Goal: Task Accomplishment & Management: Use online tool/utility

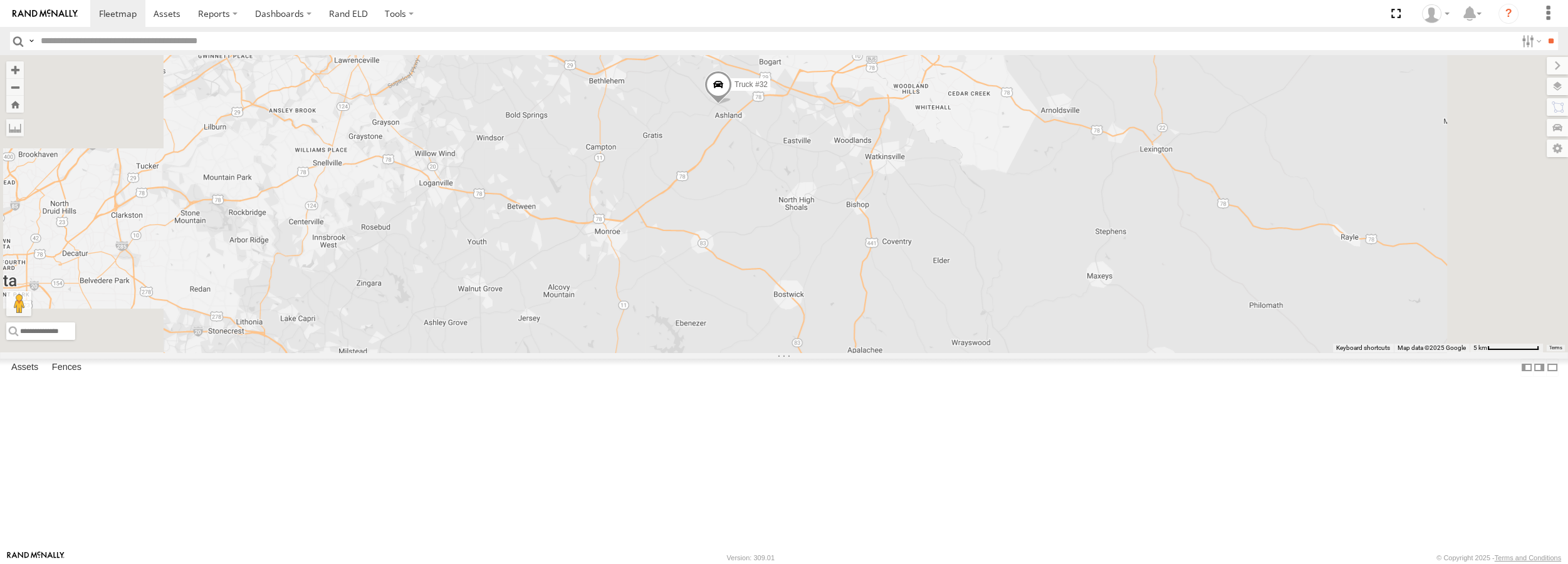
drag, startPoint x: 787, startPoint y: 164, endPoint x: 807, endPoint y: 180, distance: 25.6
click at [804, 179] on div "Truck #31 Truck #32" at bounding box center [784, 204] width 1568 height 297
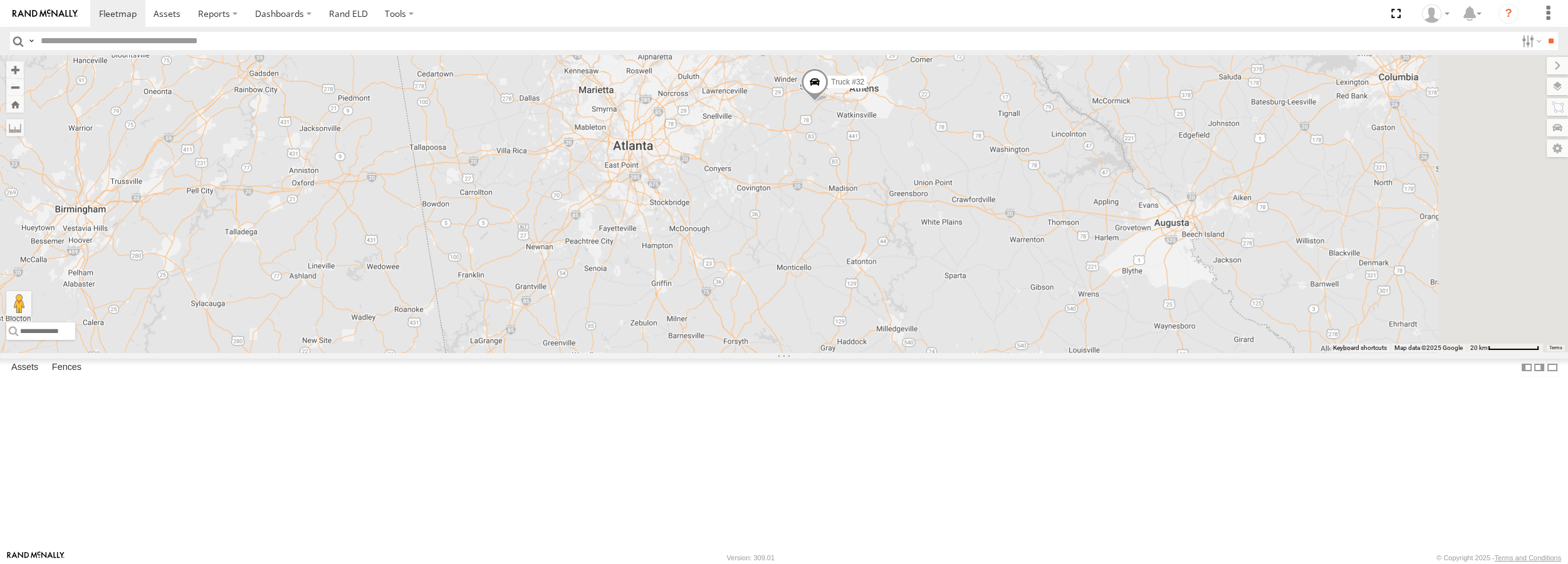
drag, startPoint x: 1209, startPoint y: 446, endPoint x: 898, endPoint y: 247, distance: 369.2
click at [898, 247] on div "Truck #31 Truck #32" at bounding box center [784, 204] width 1568 height 297
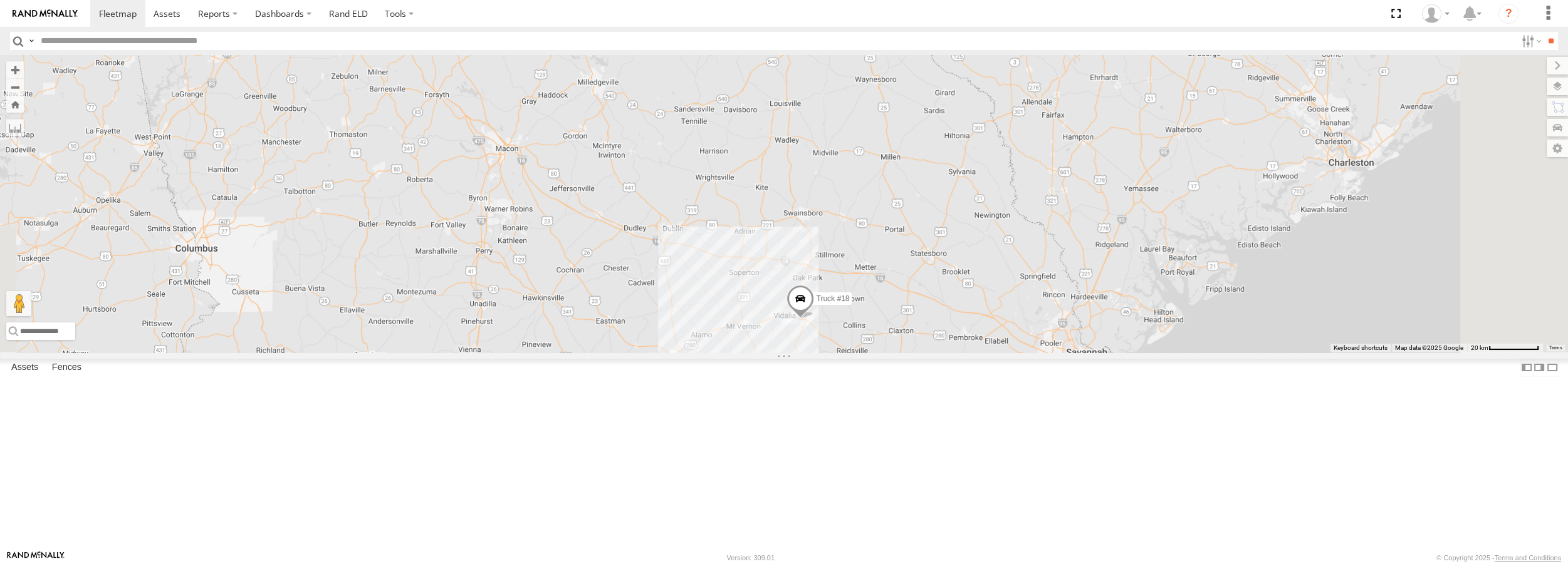
drag, startPoint x: 1029, startPoint y: 402, endPoint x: 910, endPoint y: 252, distance: 191.5
click at [910, 252] on div "Truck #31 Truck #32 Truck #18" at bounding box center [784, 204] width 1568 height 297
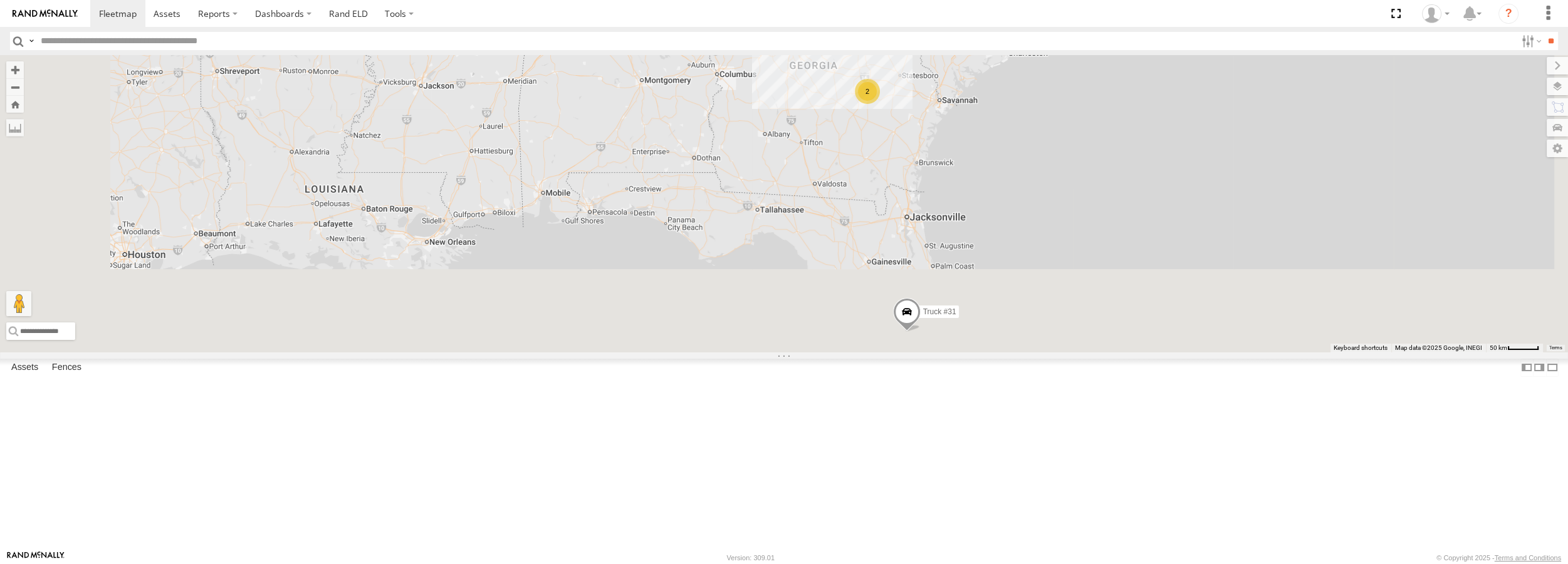
drag, startPoint x: 1022, startPoint y: 431, endPoint x: 1123, endPoint y: 401, distance: 105.4
click at [1097, 198] on div "Truck #31 Truck #32 2" at bounding box center [784, 204] width 1568 height 297
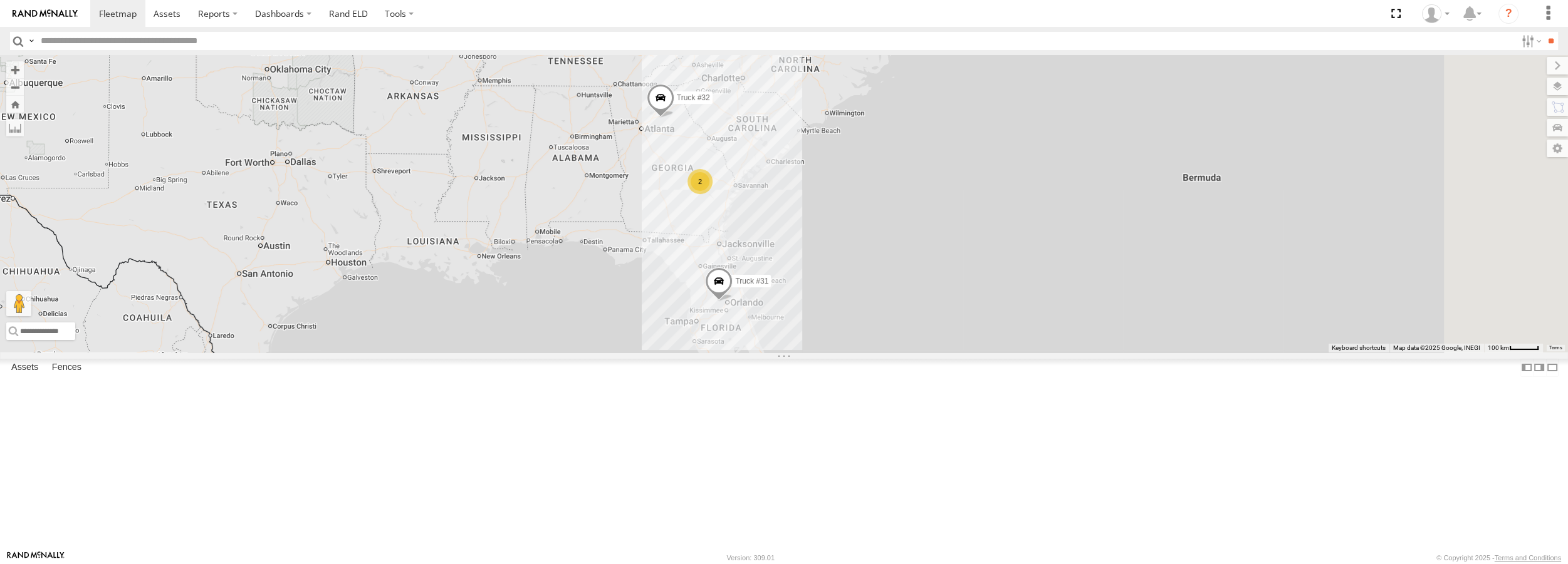
drag, startPoint x: 829, startPoint y: 153, endPoint x: 848, endPoint y: 243, distance: 92.0
click at [848, 243] on div "Truck #31 2 Truck #32" at bounding box center [784, 204] width 1568 height 297
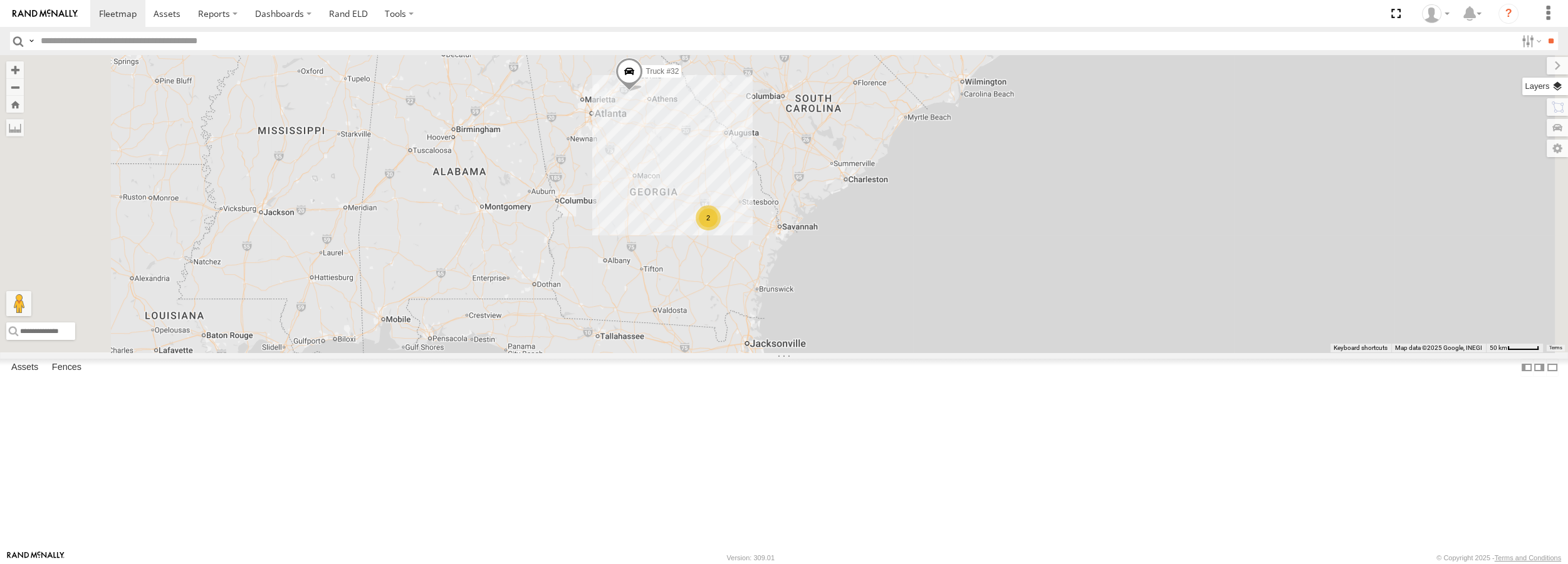
click at [1555, 90] on label at bounding box center [1545, 86] width 46 height 18
click at [0, 0] on span "Basemaps" at bounding box center [0, 0] width 0 height 0
click at [0, 0] on div "Satellite + Roadmap" at bounding box center [0, 0] width 0 height 0
click at [0, 0] on span "Satellite + Roadmap" at bounding box center [0, 0] width 0 height 0
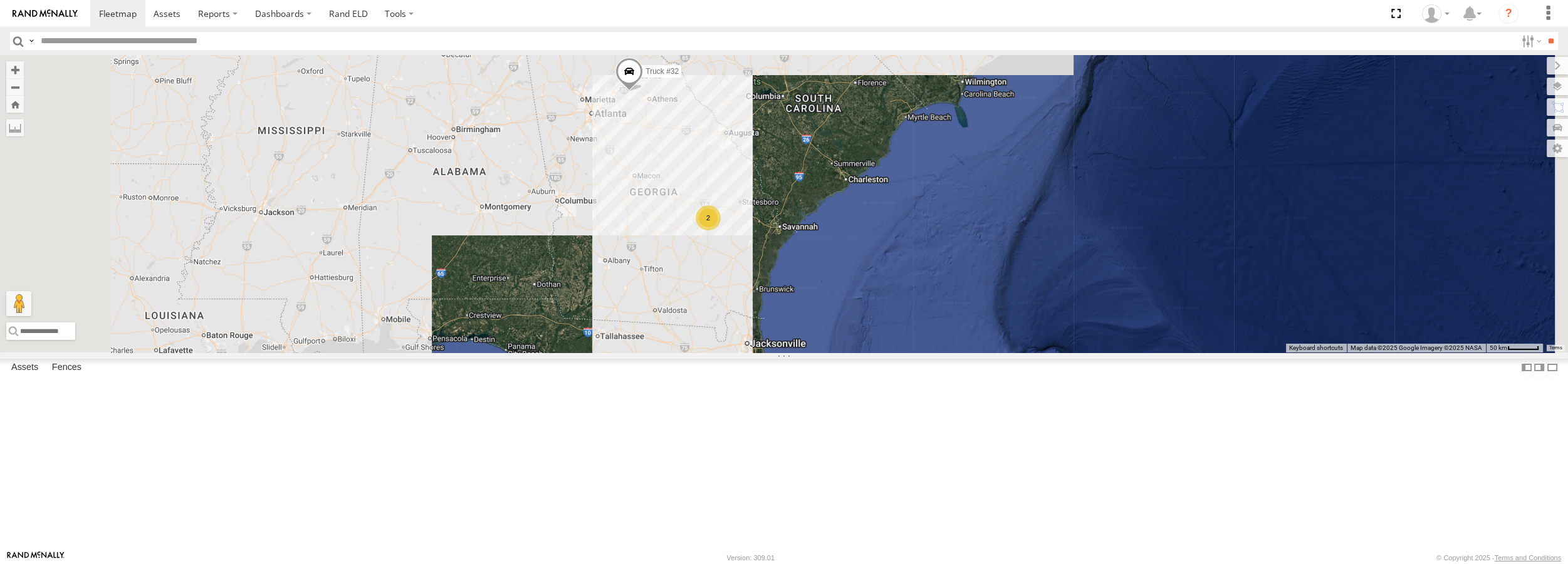
click at [1303, 190] on div "Truck #31 Truck #32 2" at bounding box center [784, 204] width 1568 height 297
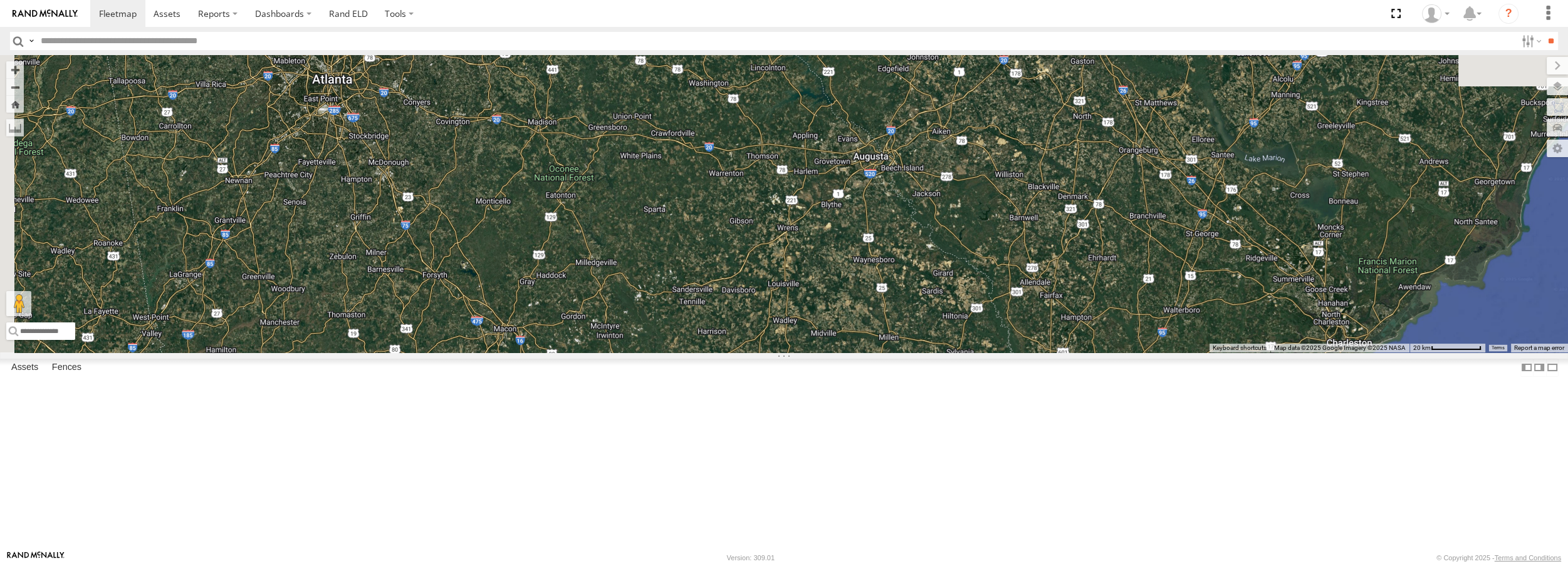
drag, startPoint x: 840, startPoint y: 98, endPoint x: 918, endPoint y: 374, distance: 286.8
click at [918, 352] on div "Truck #31 Truck #32 2" at bounding box center [784, 204] width 1568 height 297
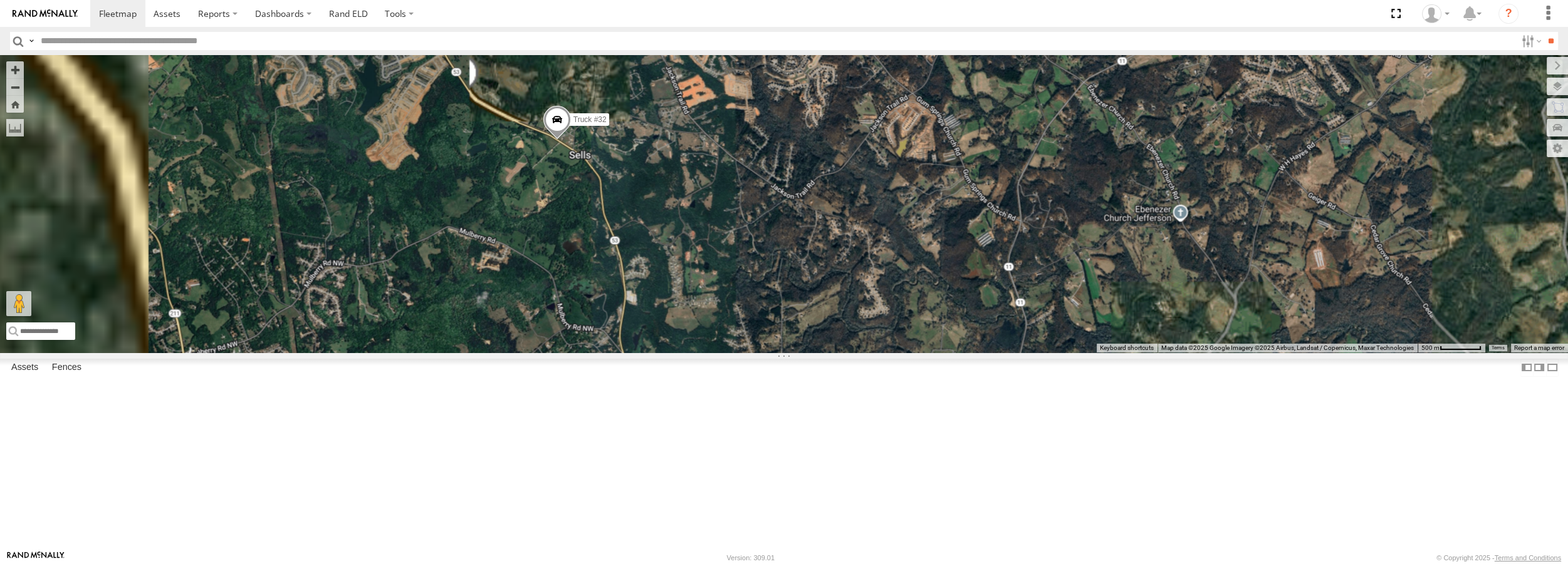
click at [571, 140] on span at bounding box center [557, 123] width 28 height 34
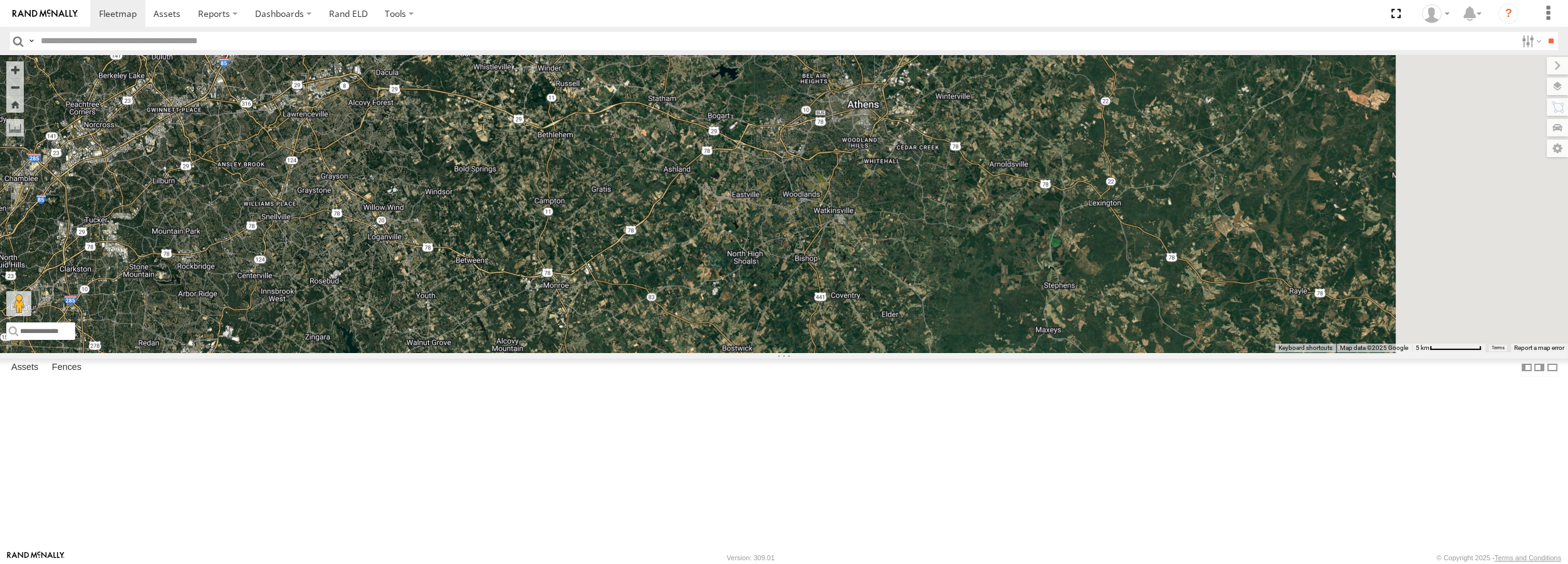
drag, startPoint x: 896, startPoint y: 372, endPoint x: 707, endPoint y: 128, distance: 308.6
click at [707, 128] on div "Truck #31 Truck #32 Truck #32 All Assets Highway 53 Hoschton 34.06968 , -83.727…" at bounding box center [784, 204] width 1568 height 297
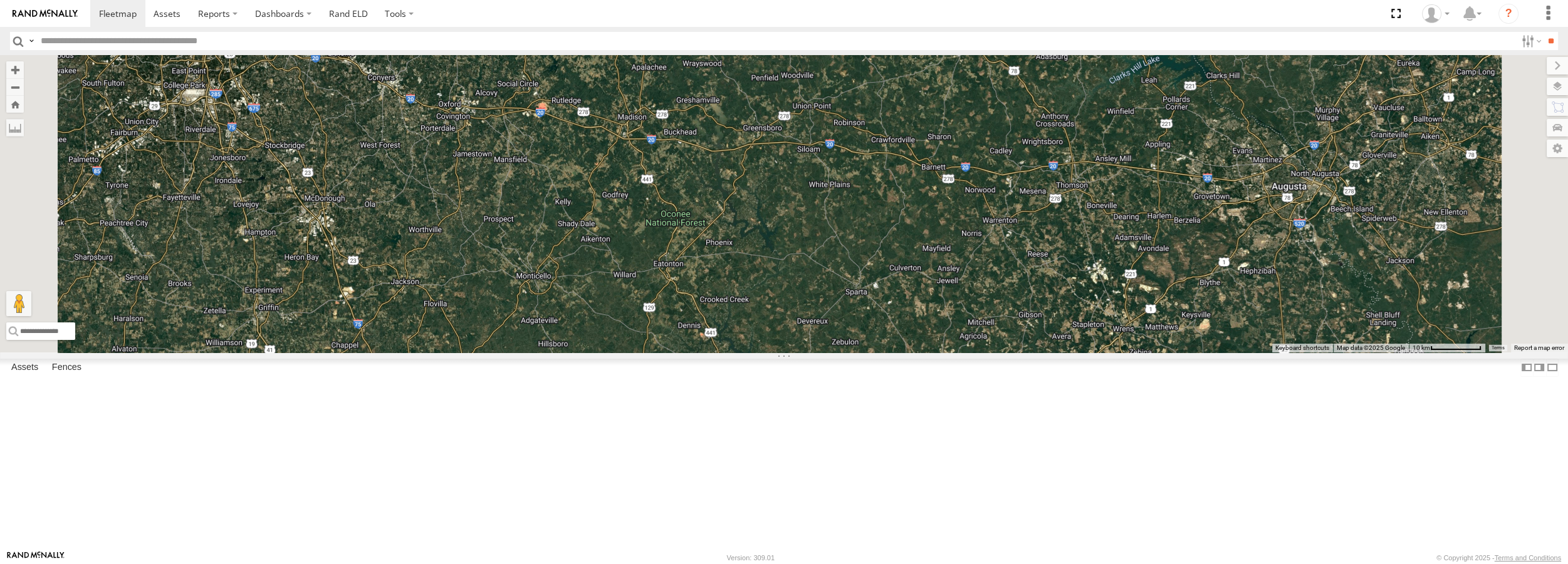
drag, startPoint x: 861, startPoint y: 350, endPoint x: 772, endPoint y: 148, distance: 220.7
click at [770, 142] on div "Truck #31 Truck #32 Truck #32 All Assets Highway 53 Hoschton 34.06968 , -83.727…" at bounding box center [784, 204] width 1568 height 297
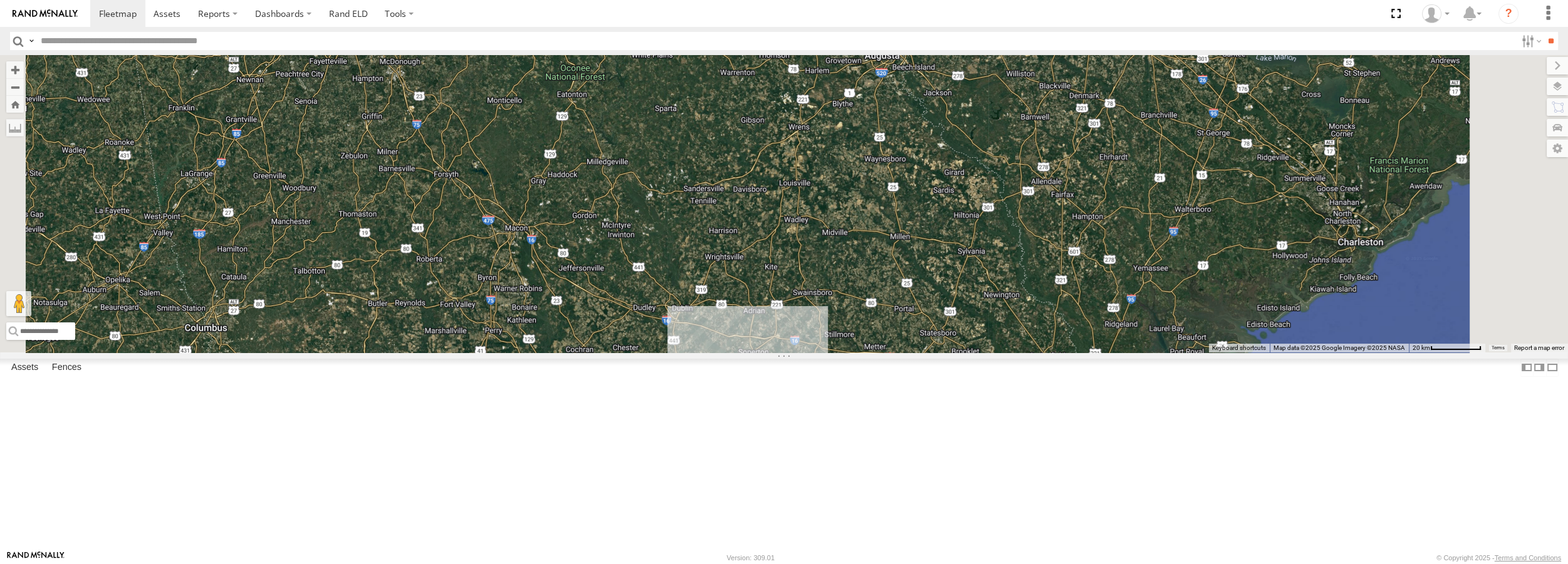
drag, startPoint x: 867, startPoint y: 350, endPoint x: 772, endPoint y: 229, distance: 153.8
click at [772, 229] on div "Truck #31 Truck #32 Truck #32 All Assets Highway 53 Hoschton 34.06968 , -83.727…" at bounding box center [784, 204] width 1568 height 297
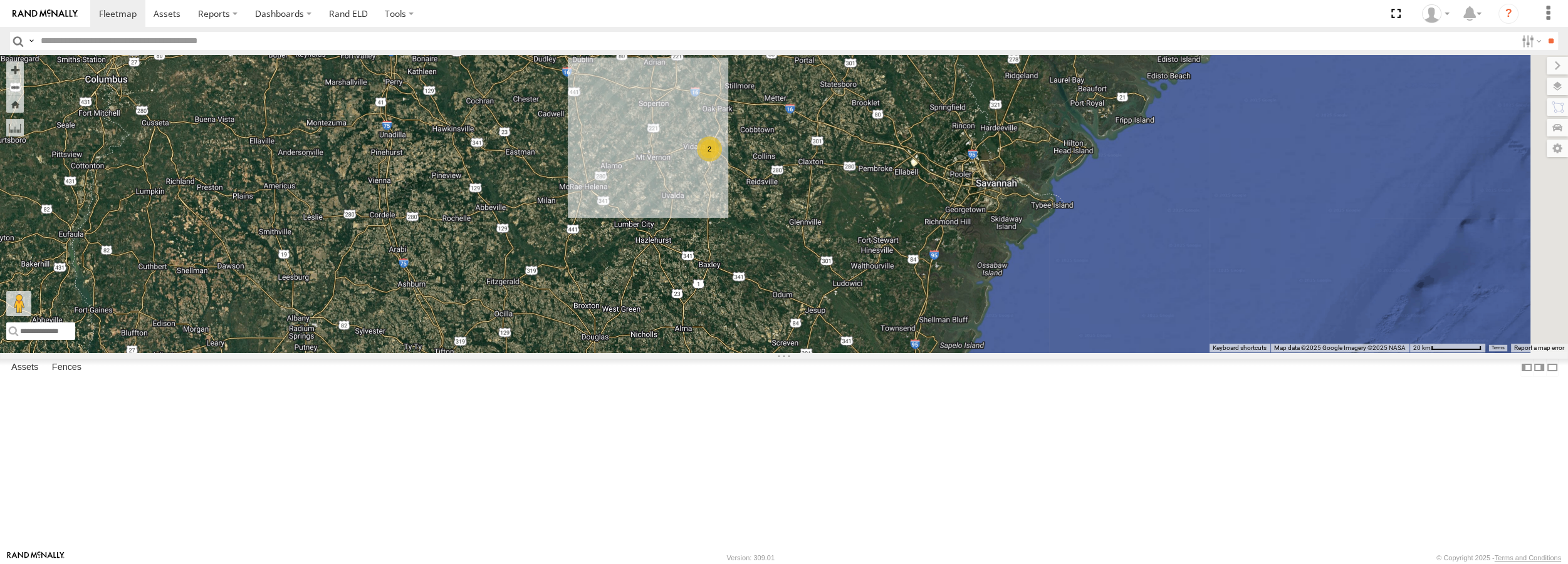
drag, startPoint x: 929, startPoint y: 305, endPoint x: 919, endPoint y: 109, distance: 196.3
click at [919, 109] on div "Truck #31 Truck #32 Truck #32 All Assets Highway 53 Hoschton 34.06968 , -83.727…" at bounding box center [784, 204] width 1568 height 297
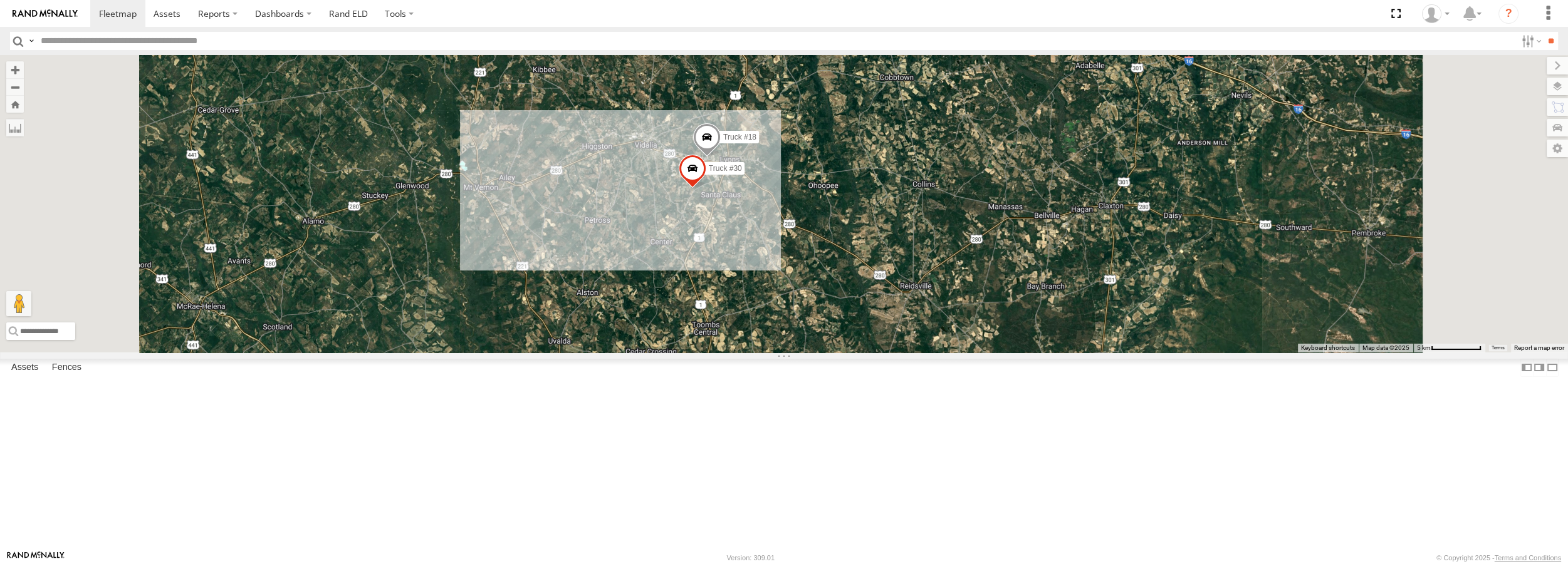
drag, startPoint x: 918, startPoint y: 217, endPoint x: 905, endPoint y: 231, distance: 19.1
click at [905, 231] on div "Truck #31 Truck #32 Truck #32 All Assets Highway 53 Hoschton 34.06968 , -83.727…" at bounding box center [784, 204] width 1568 height 297
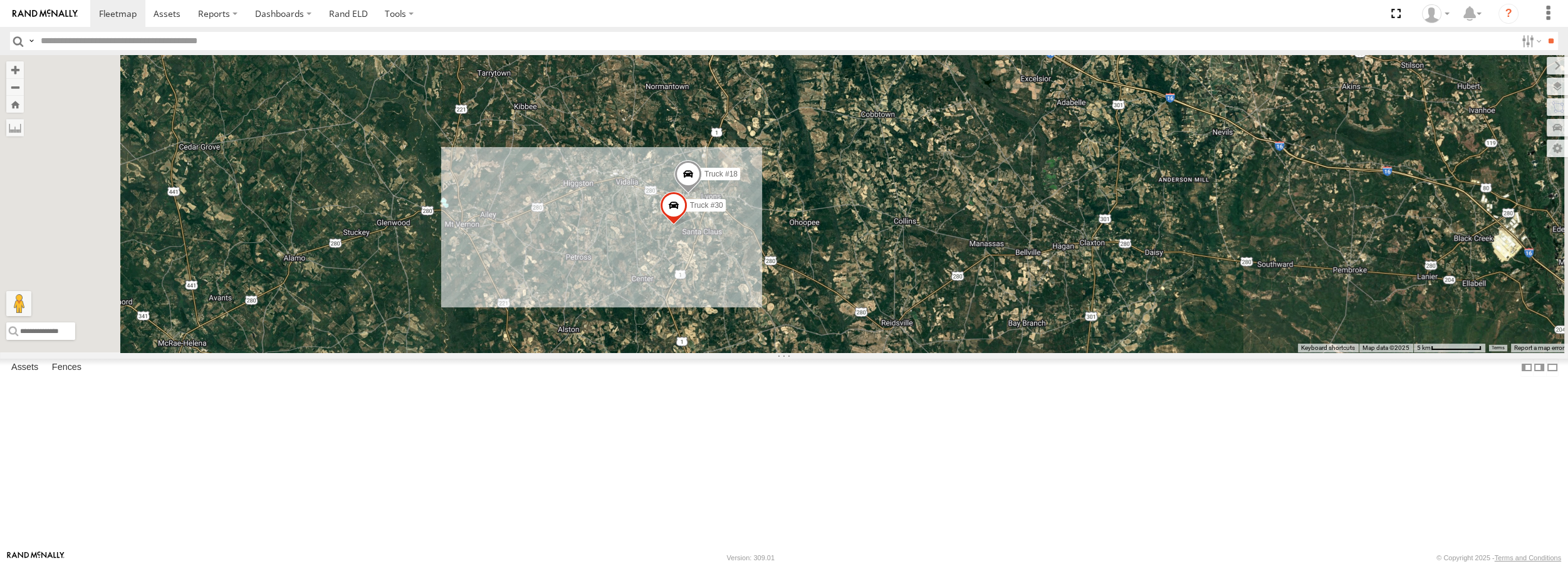
drag, startPoint x: 896, startPoint y: 209, endPoint x: 877, endPoint y: 248, distance: 43.4
click at [877, 248] on div "Truck #31 Truck #32 Truck #32 All Assets Highway 53 Hoschton 34.06968 , -83.727…" at bounding box center [784, 204] width 1568 height 297
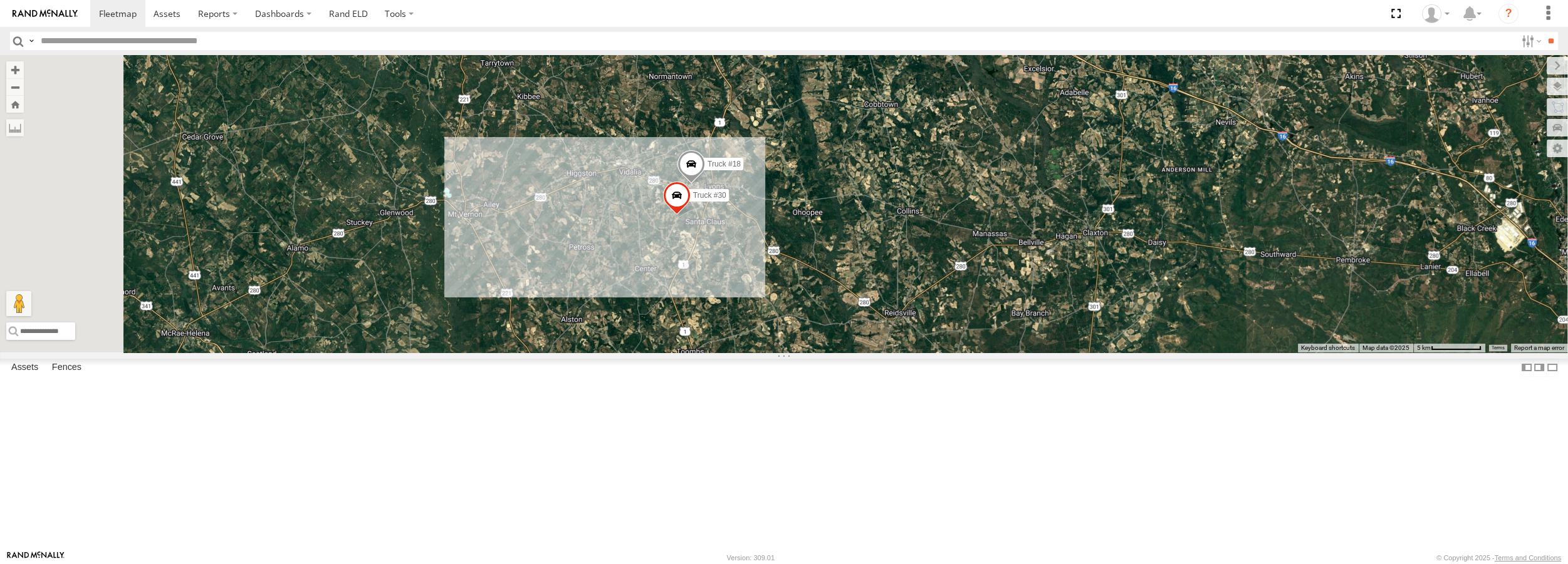
drag, startPoint x: 877, startPoint y: 248, endPoint x: 880, endPoint y: 237, distance: 11.4
click at [880, 237] on div "Truck #31 Truck #32 Truck #32 All Assets Highway 53 Hoschton 34.06968 , -83.727…" at bounding box center [784, 204] width 1568 height 297
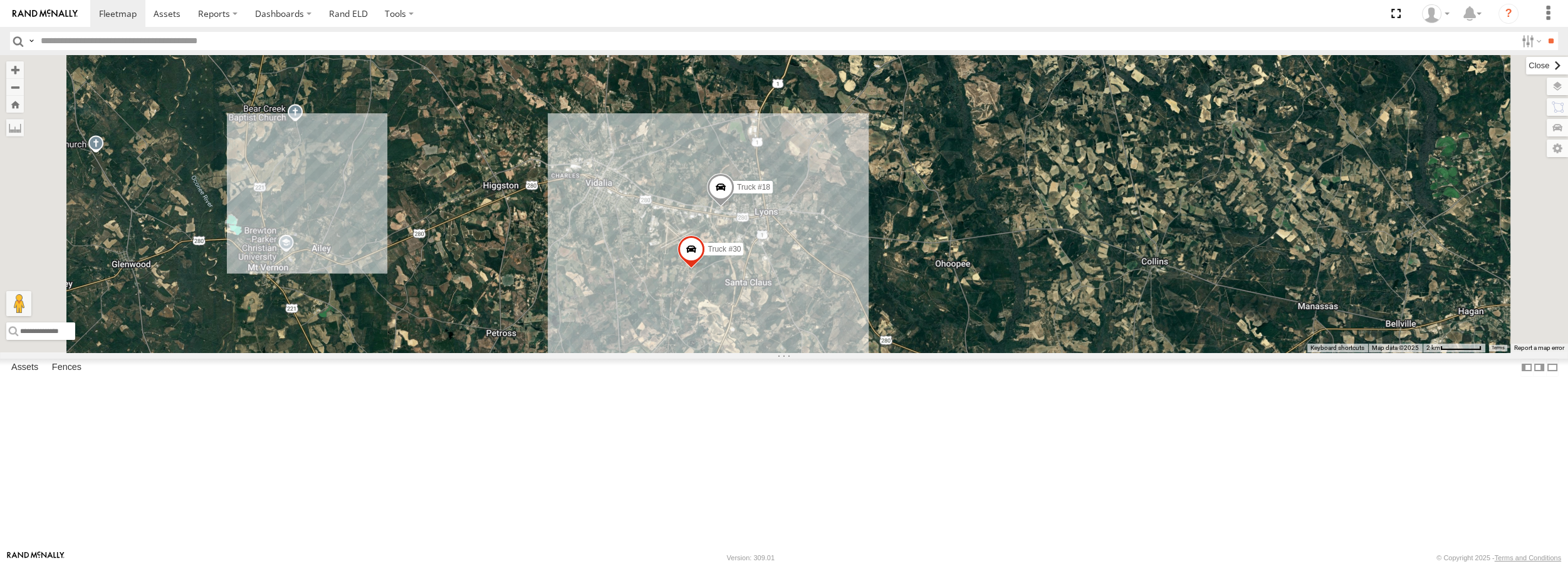
click at [1526, 68] on label at bounding box center [1547, 65] width 42 height 18
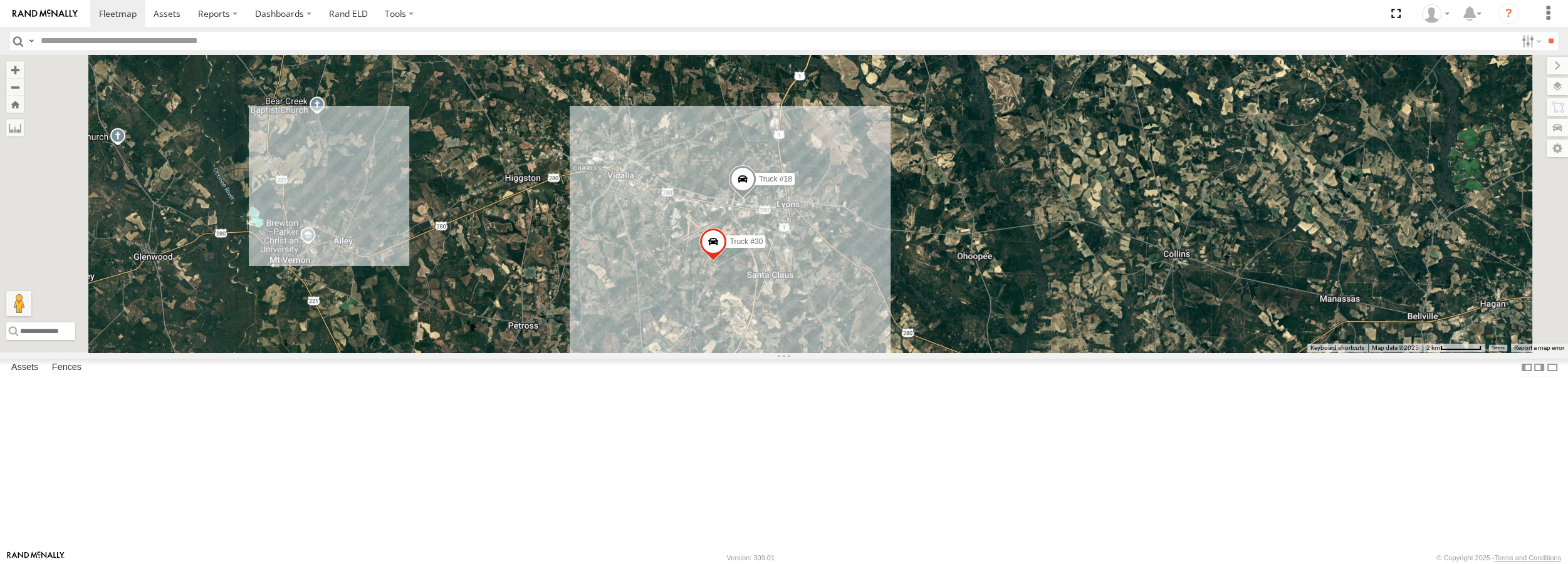
drag, startPoint x: 880, startPoint y: 338, endPoint x: 900, endPoint y: 312, distance: 32.8
click at [900, 312] on div "Truck #18 Truck #30" at bounding box center [784, 204] width 1568 height 297
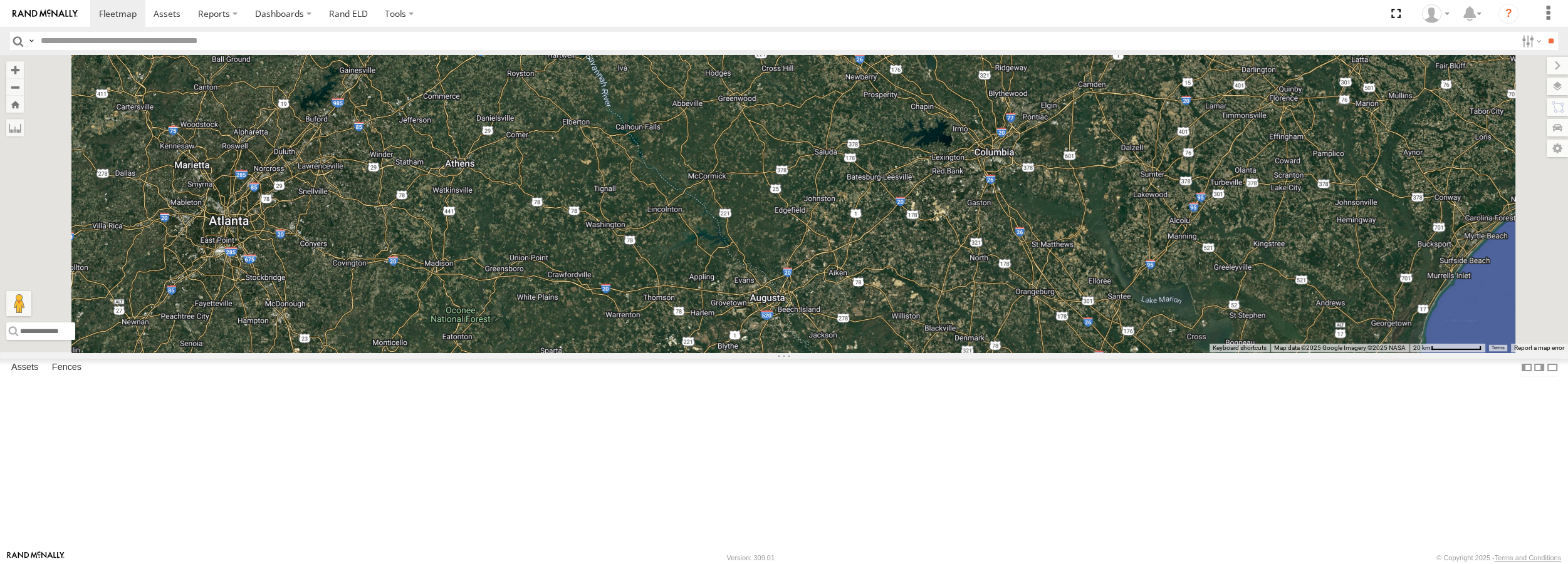
drag, startPoint x: 894, startPoint y: 109, endPoint x: 857, endPoint y: 586, distance: 478.4
click at [857, 564] on html at bounding box center [784, 282] width 1568 height 564
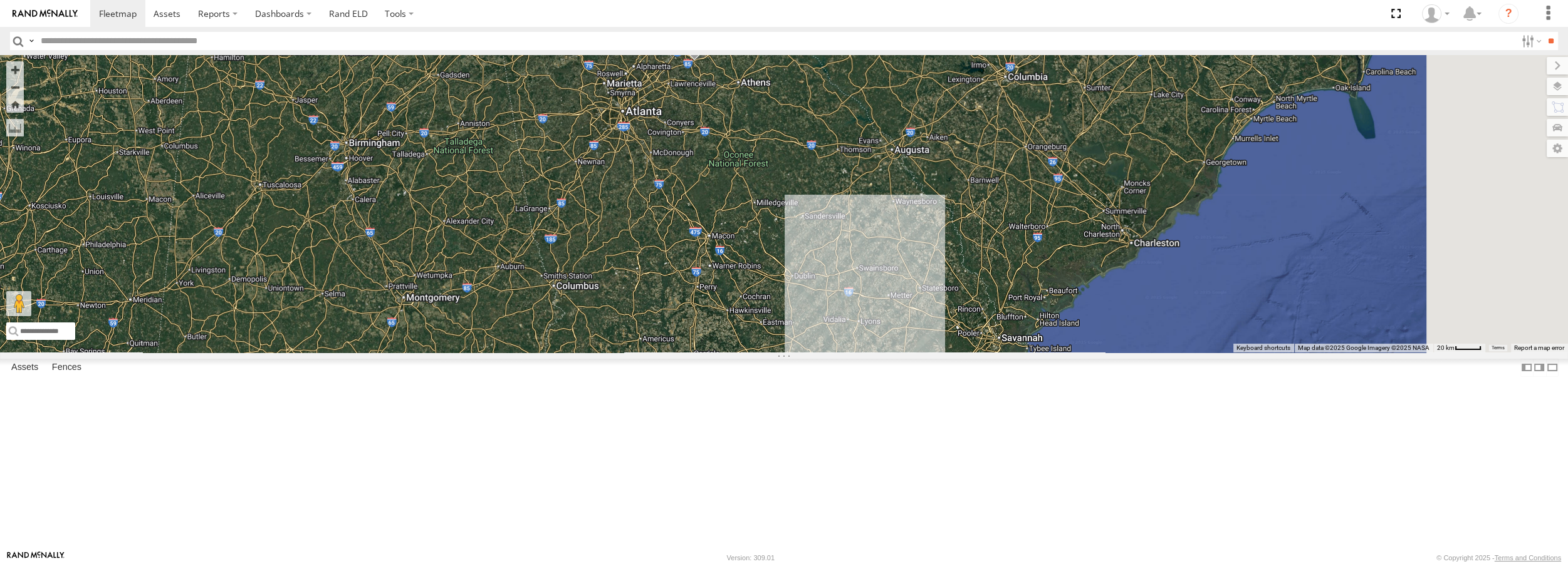
drag, startPoint x: 918, startPoint y: 359, endPoint x: 845, endPoint y: 151, distance: 220.4
click at [845, 151] on div "Truck #32" at bounding box center [784, 204] width 1568 height 297
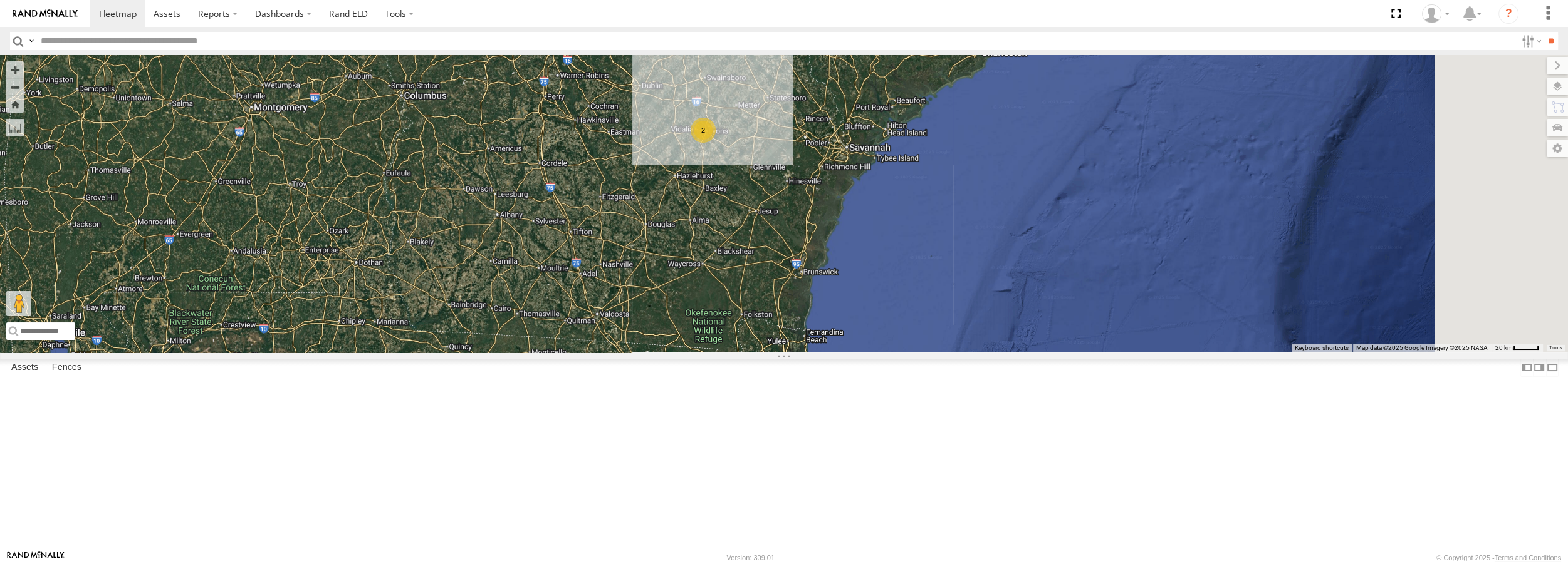
drag, startPoint x: 993, startPoint y: 378, endPoint x: 841, endPoint y: 190, distance: 241.8
click at [841, 190] on div "Truck #32 2" at bounding box center [784, 204] width 1568 height 297
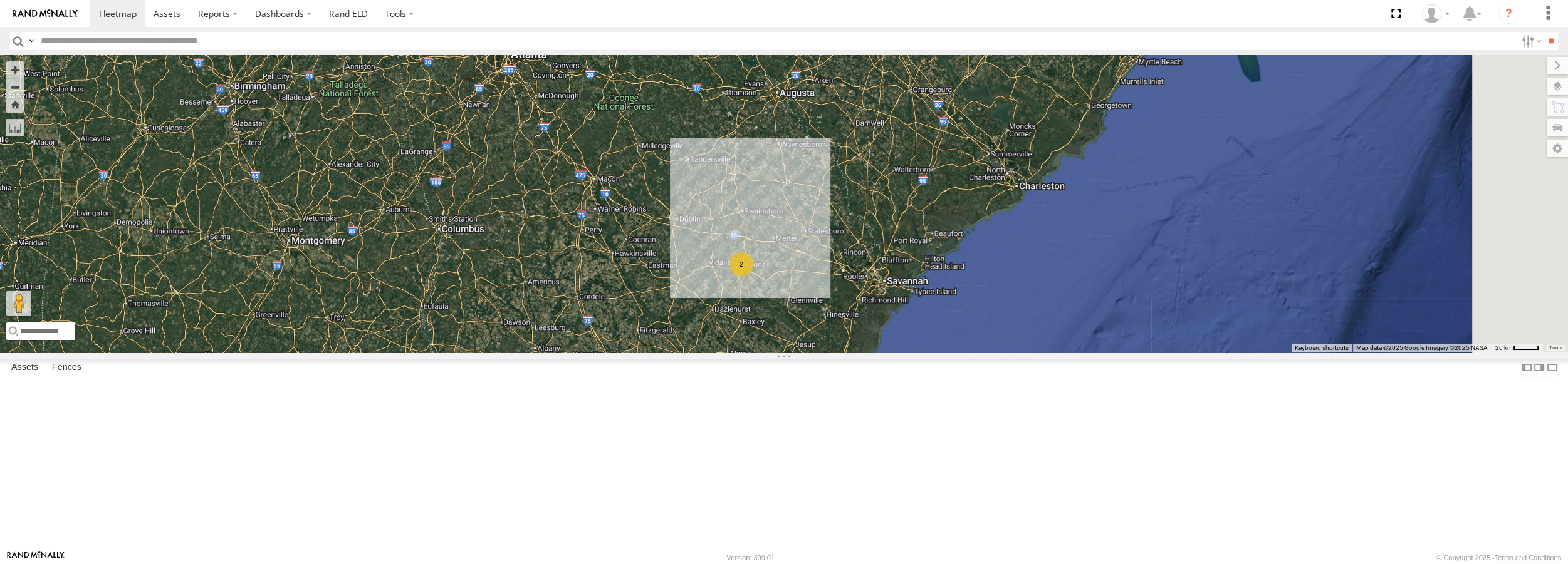
drag, startPoint x: 878, startPoint y: 327, endPoint x: 897, endPoint y: 382, distance: 58.2
click at [897, 352] on div "Truck #32 2" at bounding box center [784, 204] width 1568 height 297
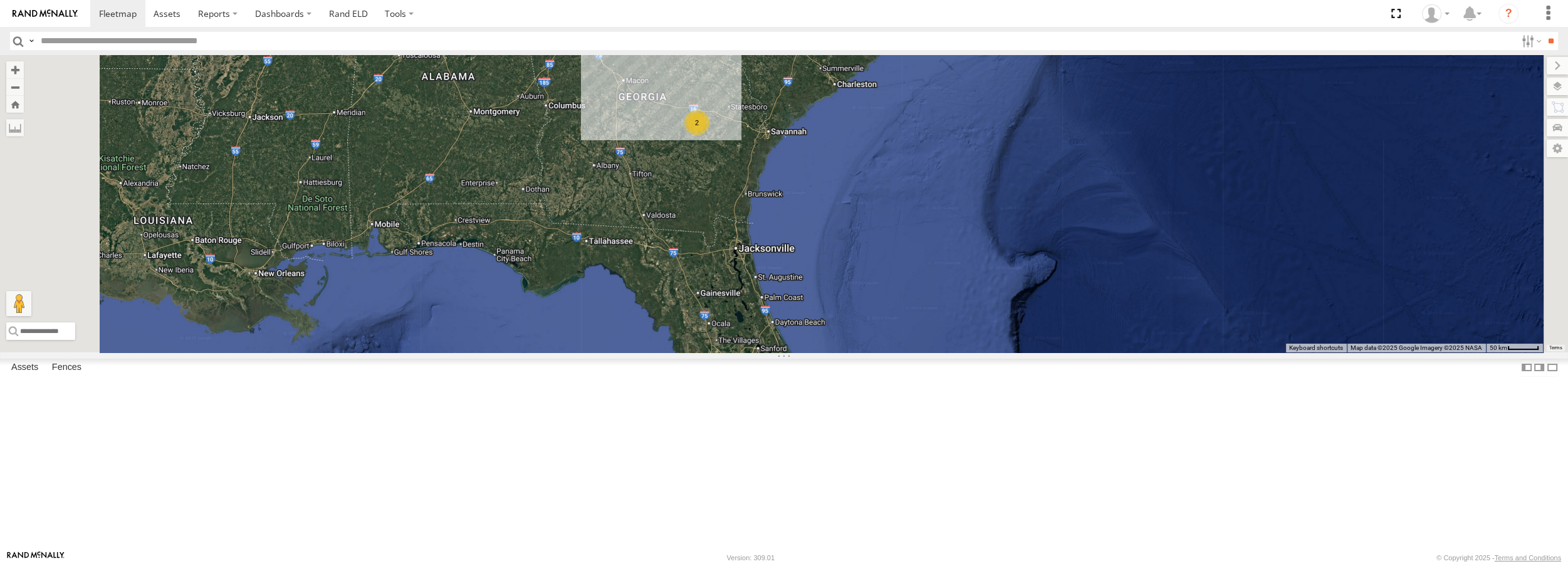
drag, startPoint x: 919, startPoint y: 467, endPoint x: 863, endPoint y: 273, distance: 201.9
click at [863, 273] on div "Truck #32 2" at bounding box center [784, 204] width 1568 height 297
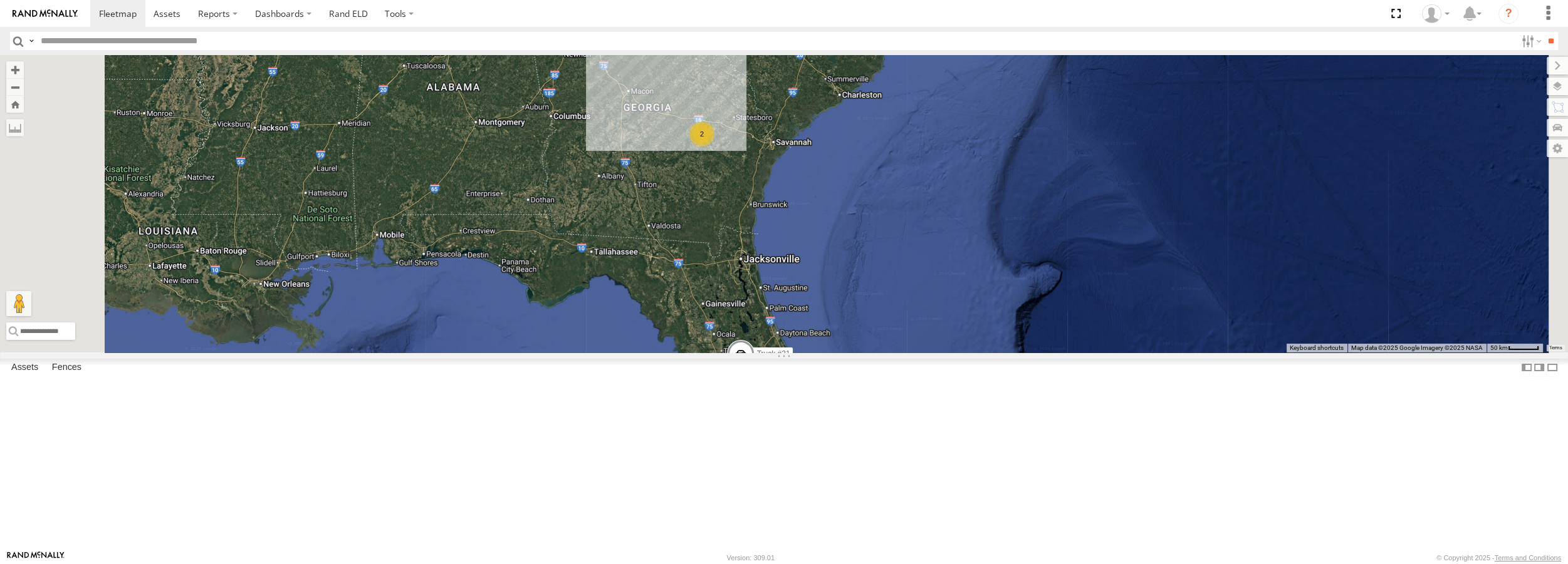
click at [868, 285] on div "Truck #32 2 Truck #31" at bounding box center [784, 204] width 1568 height 297
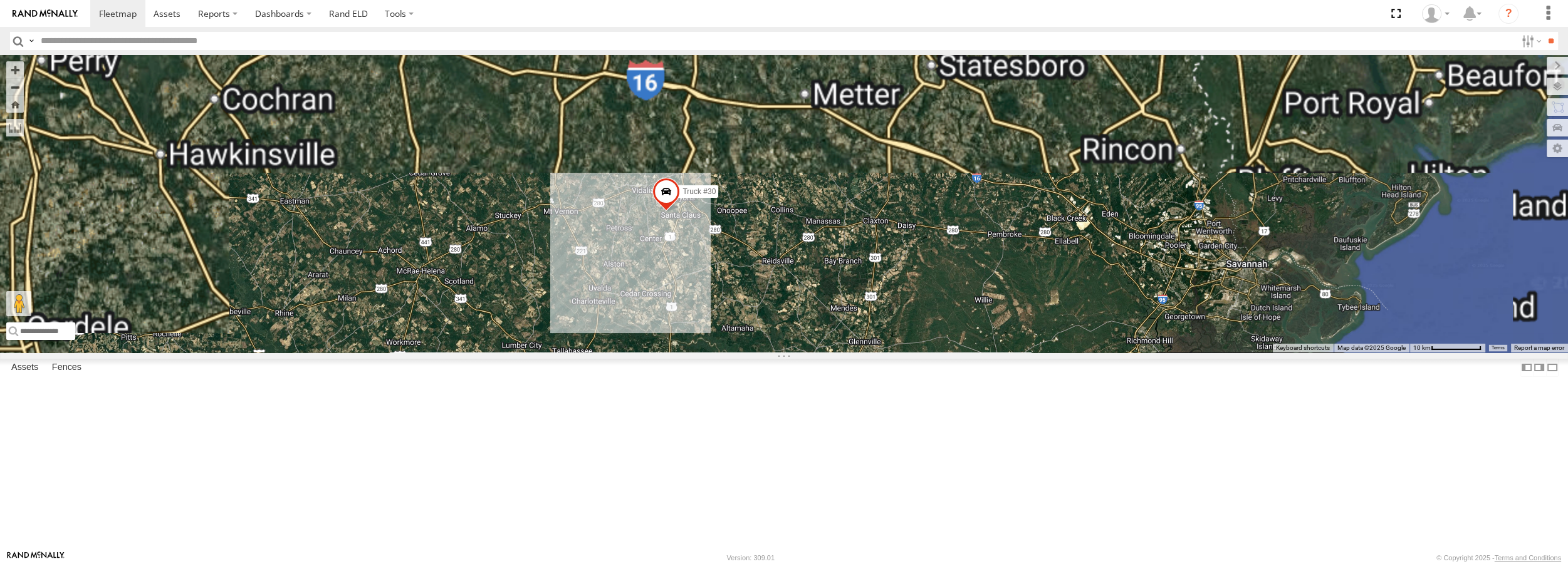
drag, startPoint x: 869, startPoint y: 386, endPoint x: 862, endPoint y: 361, distance: 26.0
click at [889, 352] on div "Truck #32 Truck #31 Truck #30" at bounding box center [784, 204] width 1568 height 297
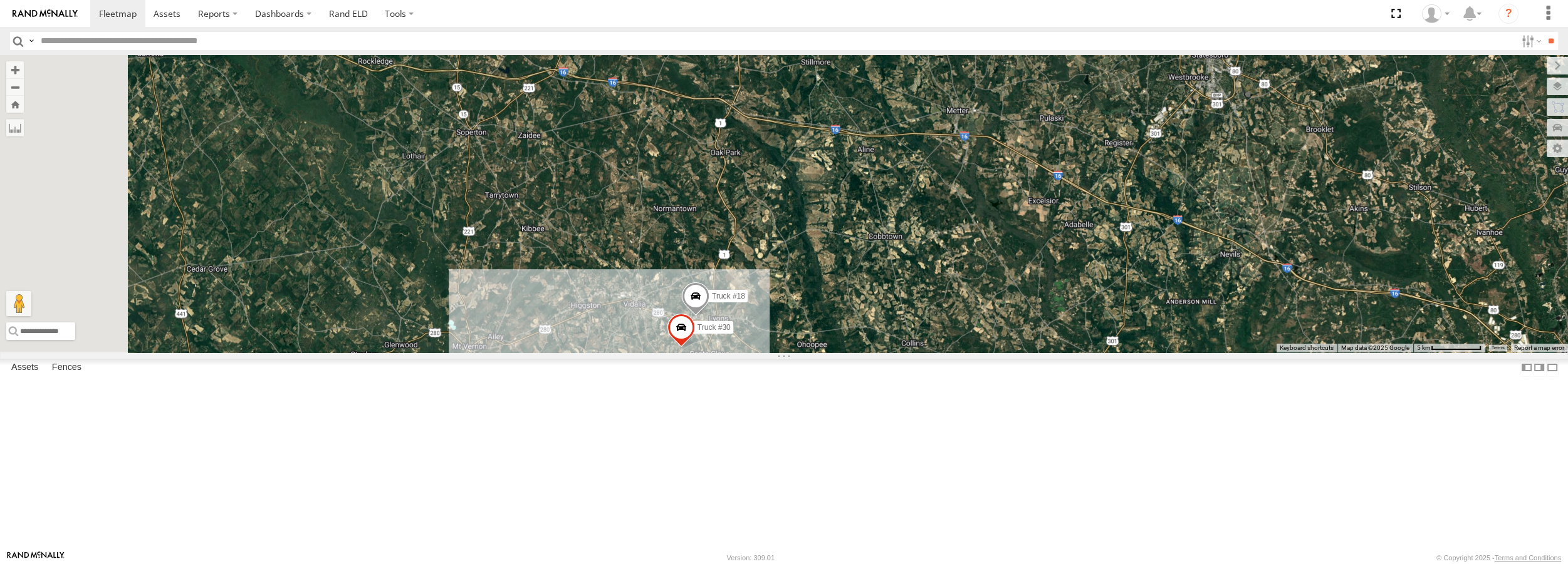
click at [874, 352] on div "Truck #32 Truck #31 Truck #18 Truck #30" at bounding box center [784, 204] width 1568 height 297
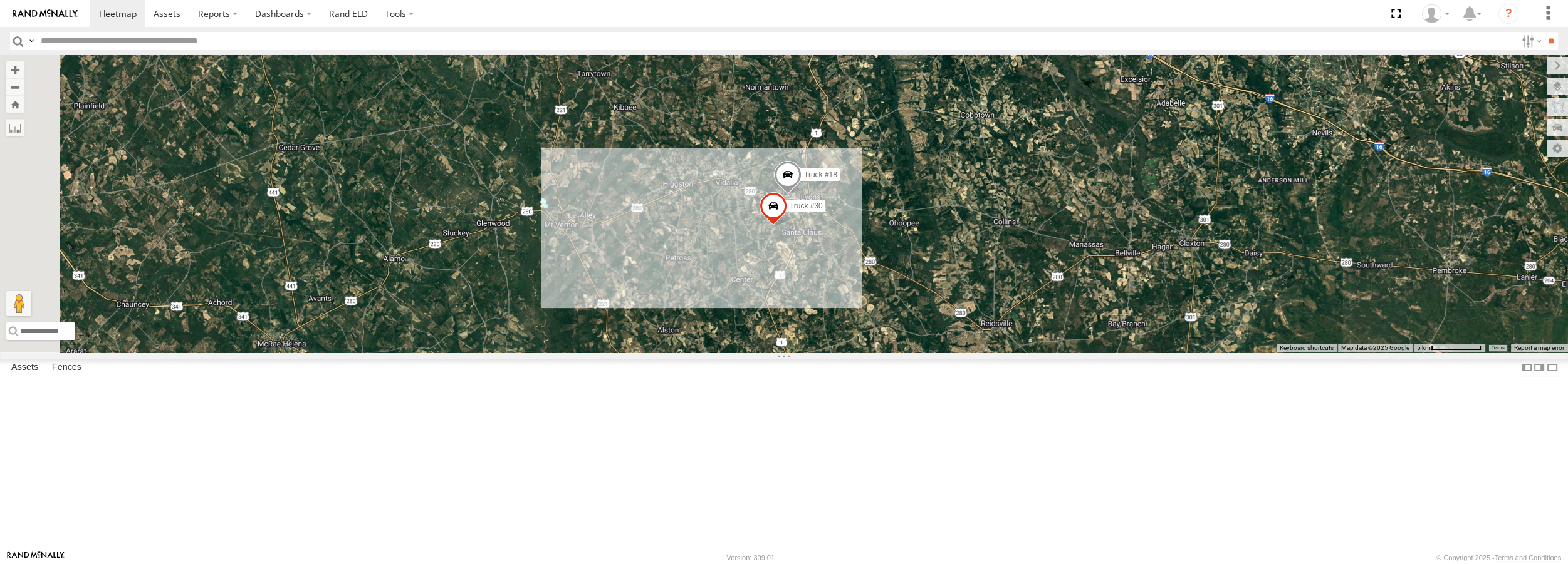
drag, startPoint x: 902, startPoint y: 497, endPoint x: 994, endPoint y: 372, distance: 155.2
click at [994, 352] on div "Truck #32 Truck #31 Truck #18 Truck #30" at bounding box center [784, 204] width 1568 height 297
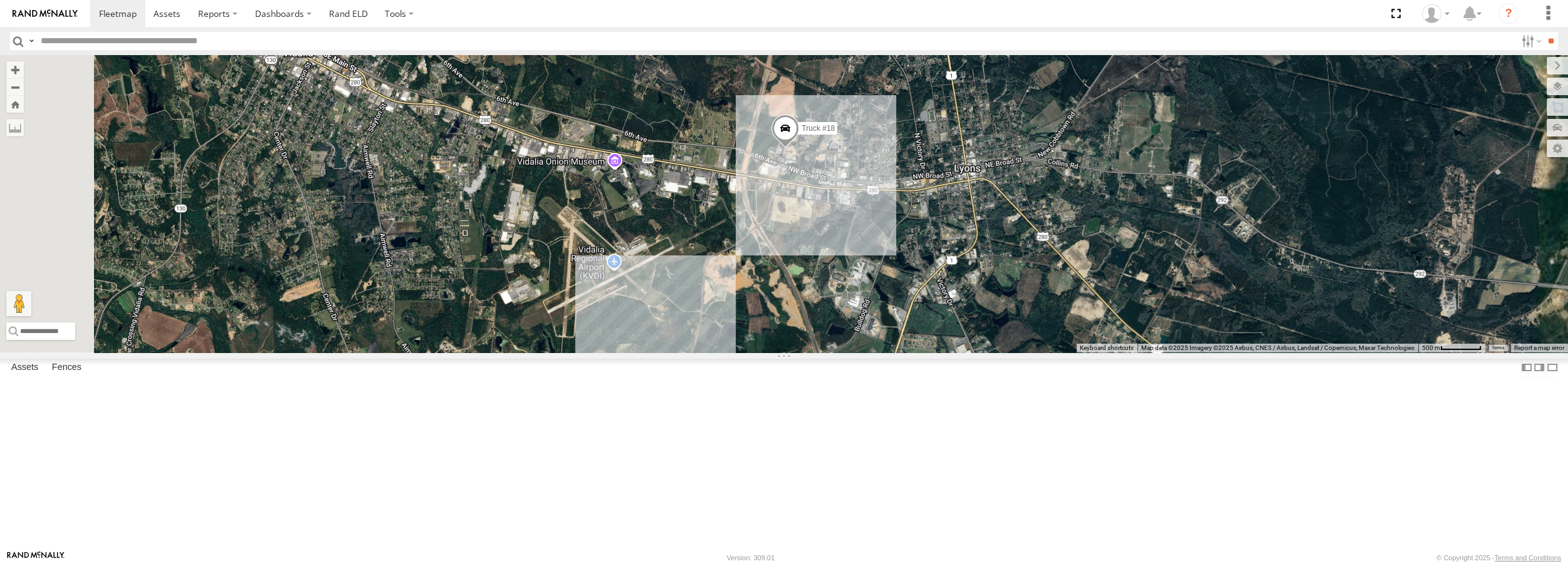
drag, startPoint x: 935, startPoint y: 372, endPoint x: 933, endPoint y: 322, distance: 50.0
click at [933, 322] on div "Truck #32 Truck #31 Truck #18 Truck #30" at bounding box center [784, 204] width 1568 height 297
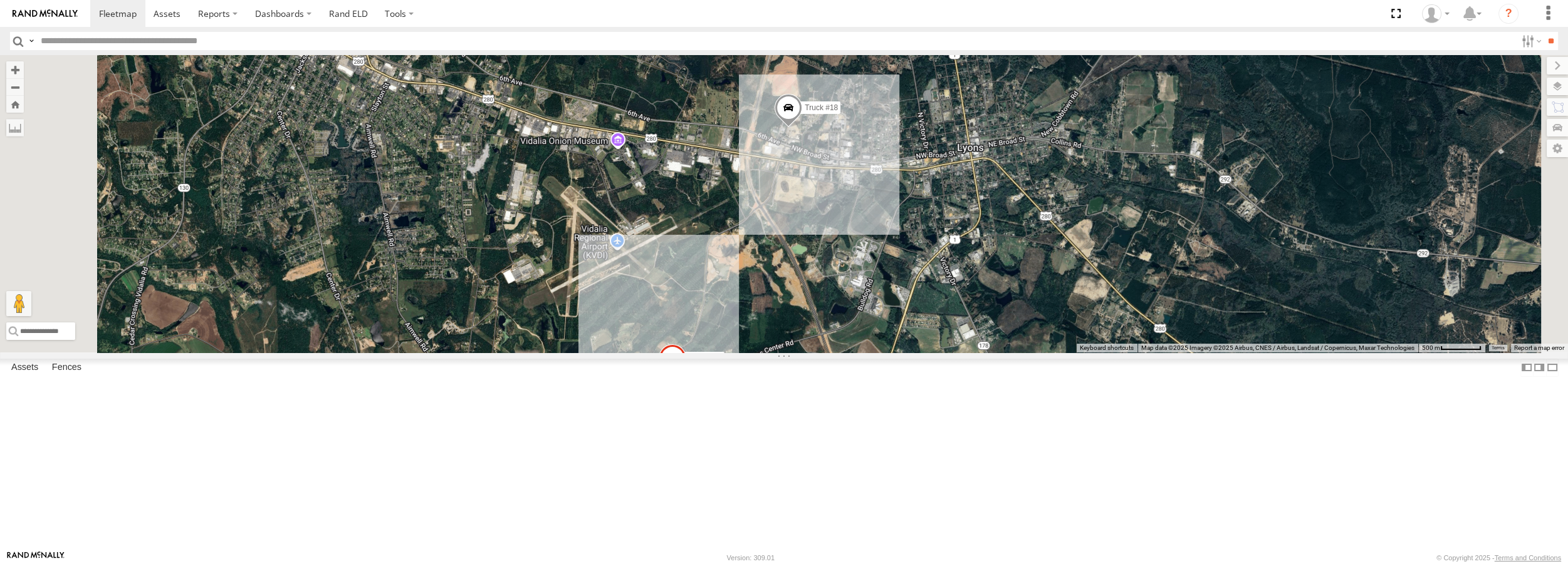
drag, startPoint x: 933, startPoint y: 322, endPoint x: 935, endPoint y: 300, distance: 22.1
click at [935, 300] on div "Truck #32 Truck #31 Truck #18 Truck #30" at bounding box center [784, 204] width 1568 height 297
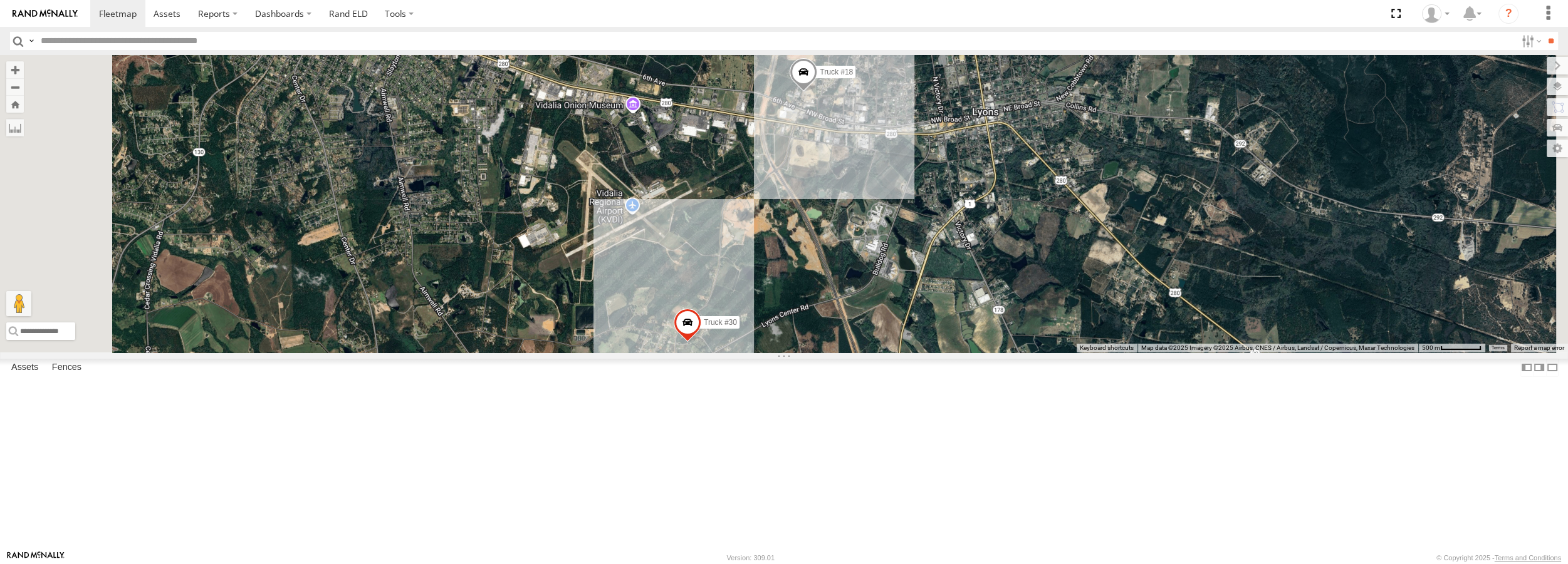
drag, startPoint x: 1020, startPoint y: 360, endPoint x: 1038, endPoint y: 321, distance: 43.0
click at [1038, 321] on div "Truck #32 Truck #31 Truck #18 Truck #30" at bounding box center [784, 204] width 1568 height 297
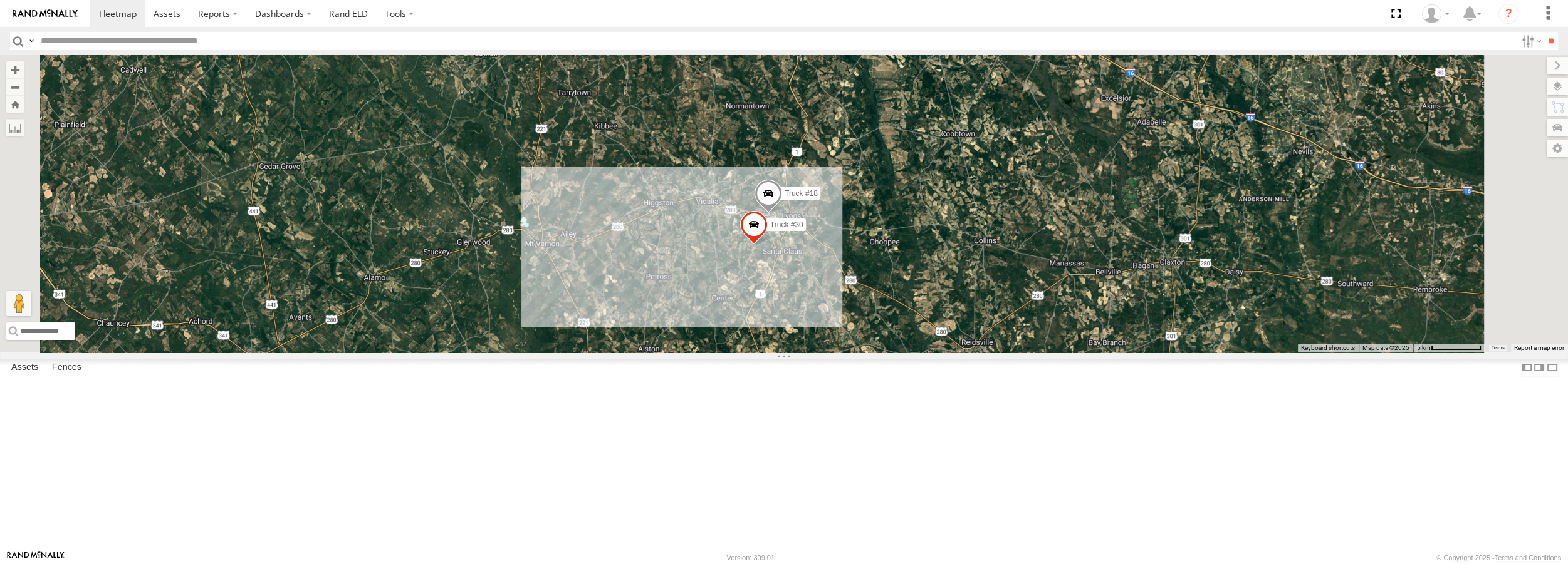
drag, startPoint x: 923, startPoint y: 362, endPoint x: 924, endPoint y: 374, distance: 12.0
click at [924, 352] on div "Truck #32 Truck #31 Truck #18 Truck #30" at bounding box center [784, 204] width 1568 height 297
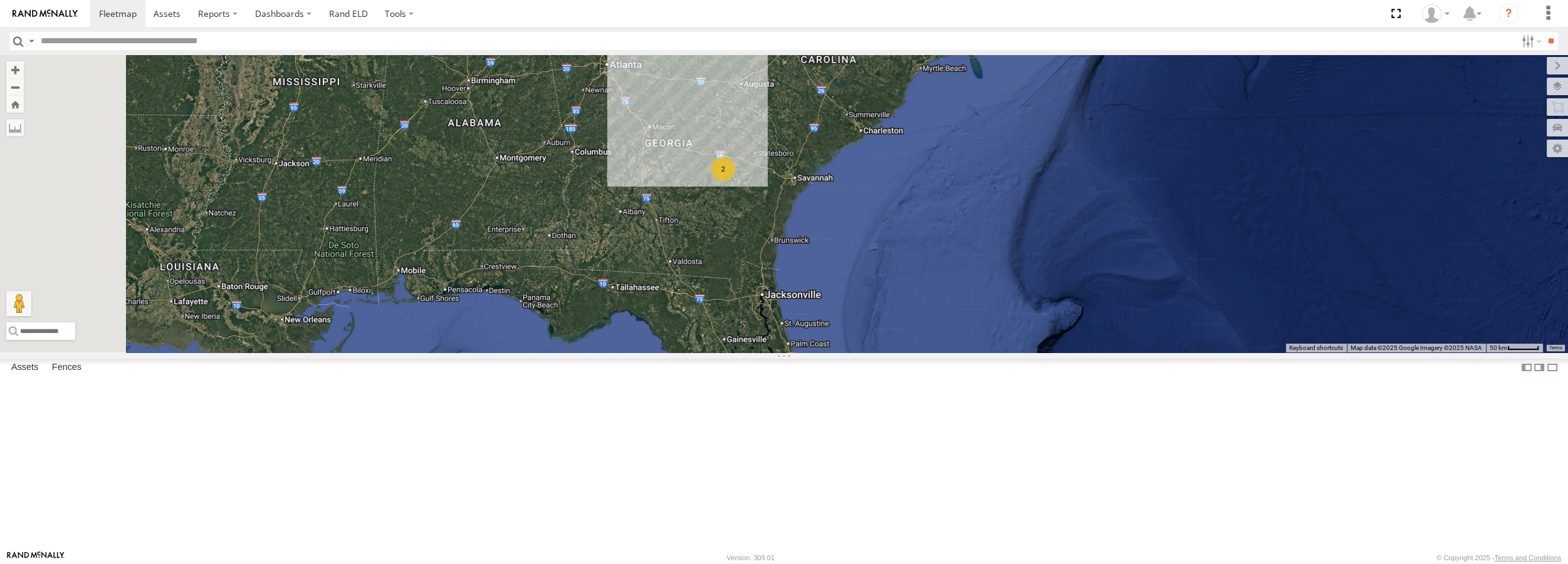
drag, startPoint x: 895, startPoint y: 345, endPoint x: 872, endPoint y: 295, distance: 55.0
click at [872, 295] on div "Truck #32 Truck #31 2" at bounding box center [784, 204] width 1568 height 297
click at [0, 0] on link at bounding box center [0, 0] width 0 height 0
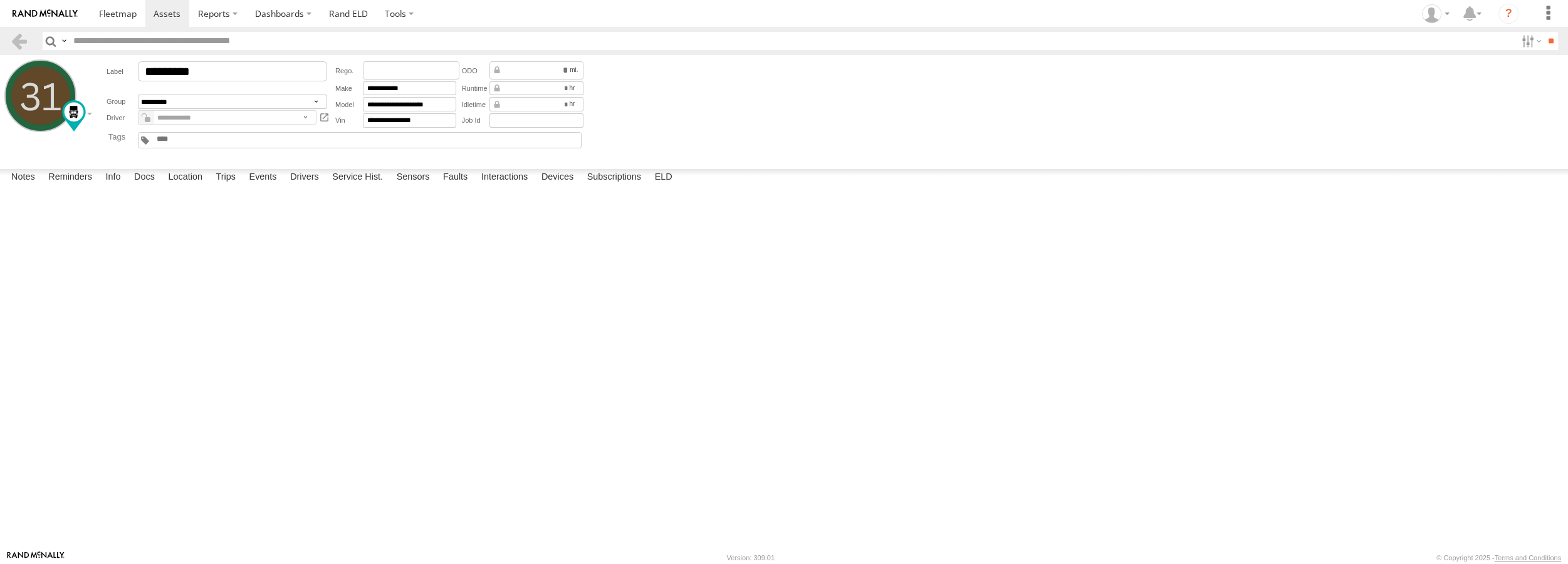
click at [0, 0] on label at bounding box center [0, 0] width 0 height 0
click at [0, 0] on button "Proceed" at bounding box center [0, 0] width 0 height 0
click at [0, 0] on label at bounding box center [0, 0] width 0 height 0
click at [0, 0] on button "Proceed" at bounding box center [0, 0] width 0 height 0
click at [111, 18] on span at bounding box center [118, 13] width 37 height 12
